Goal: Information Seeking & Learning: Learn about a topic

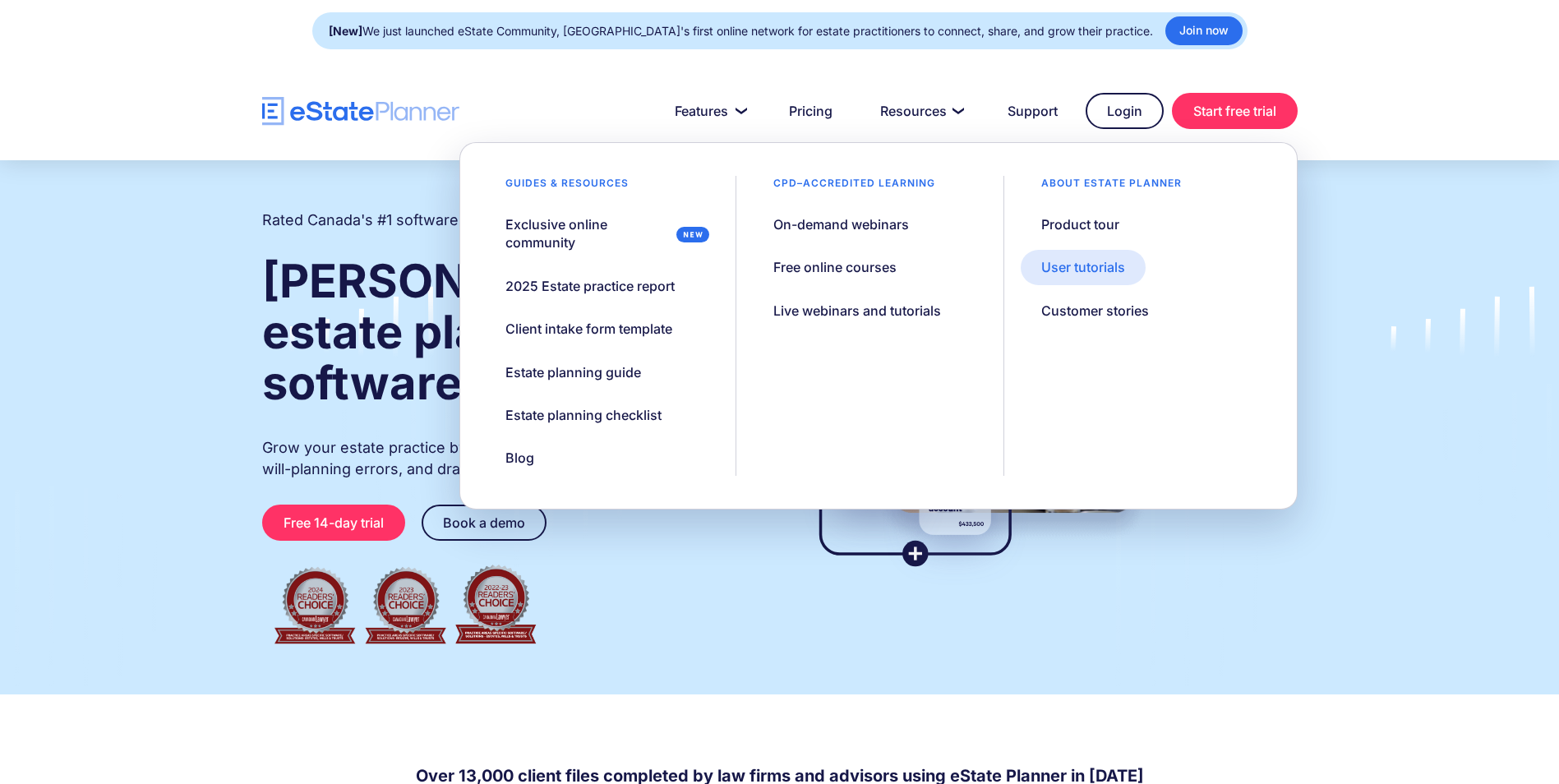
click at [1060, 268] on div "User tutorials" at bounding box center [1082, 267] width 84 height 18
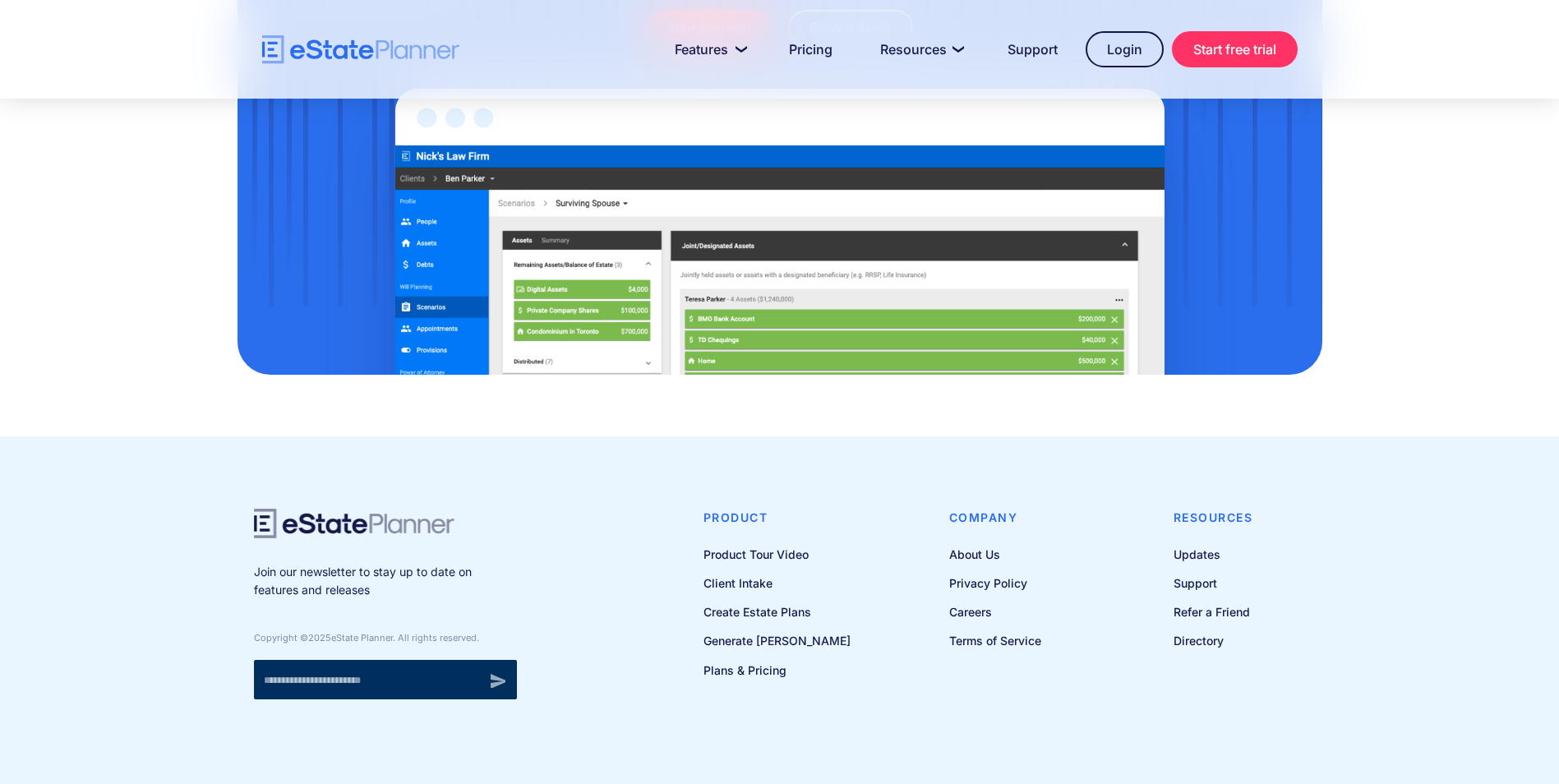
scroll to position [1656, 0]
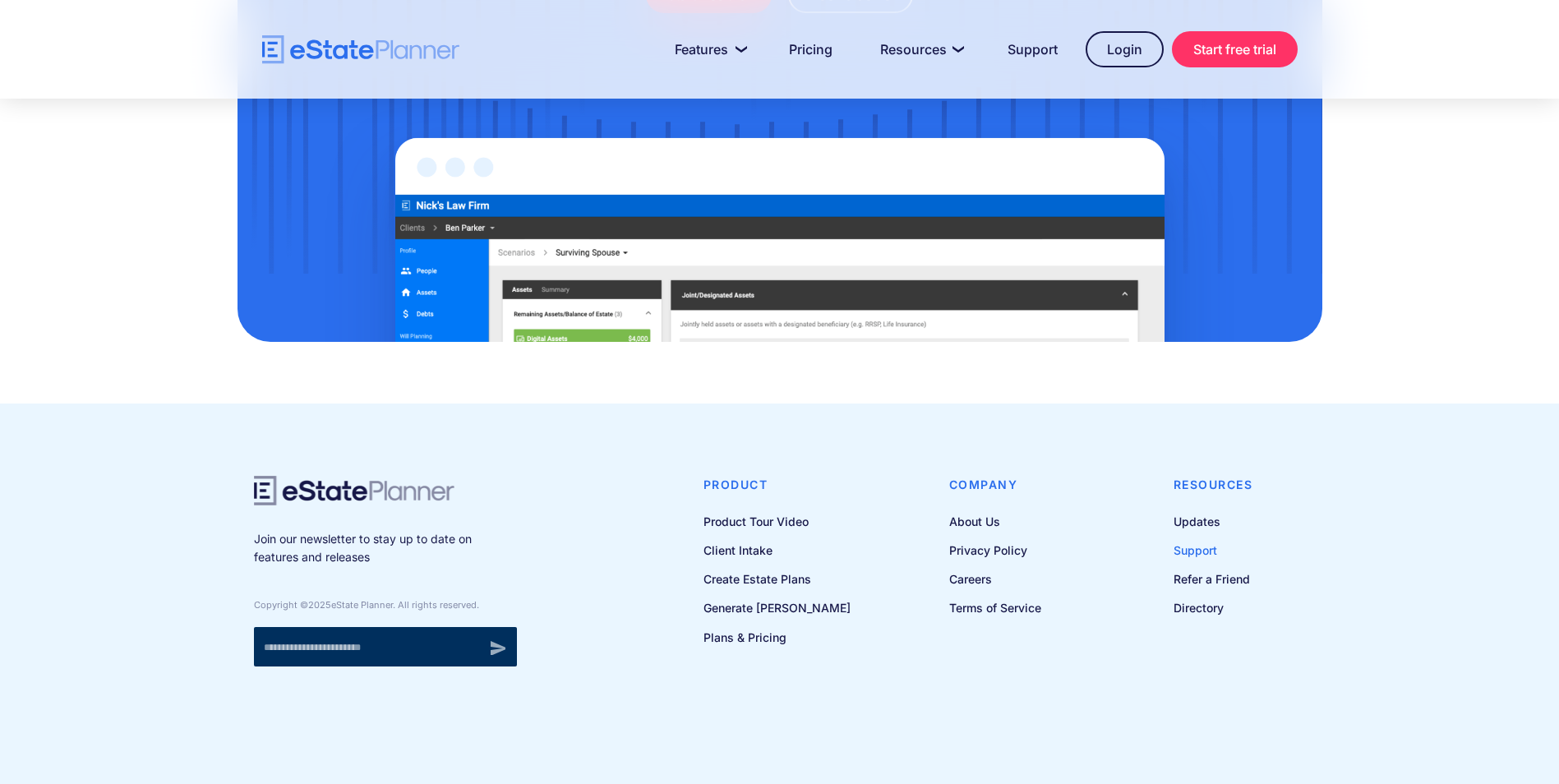
click at [1194, 540] on link "Support" at bounding box center [1213, 550] width 79 height 21
